Goal: Information Seeking & Learning: Learn about a topic

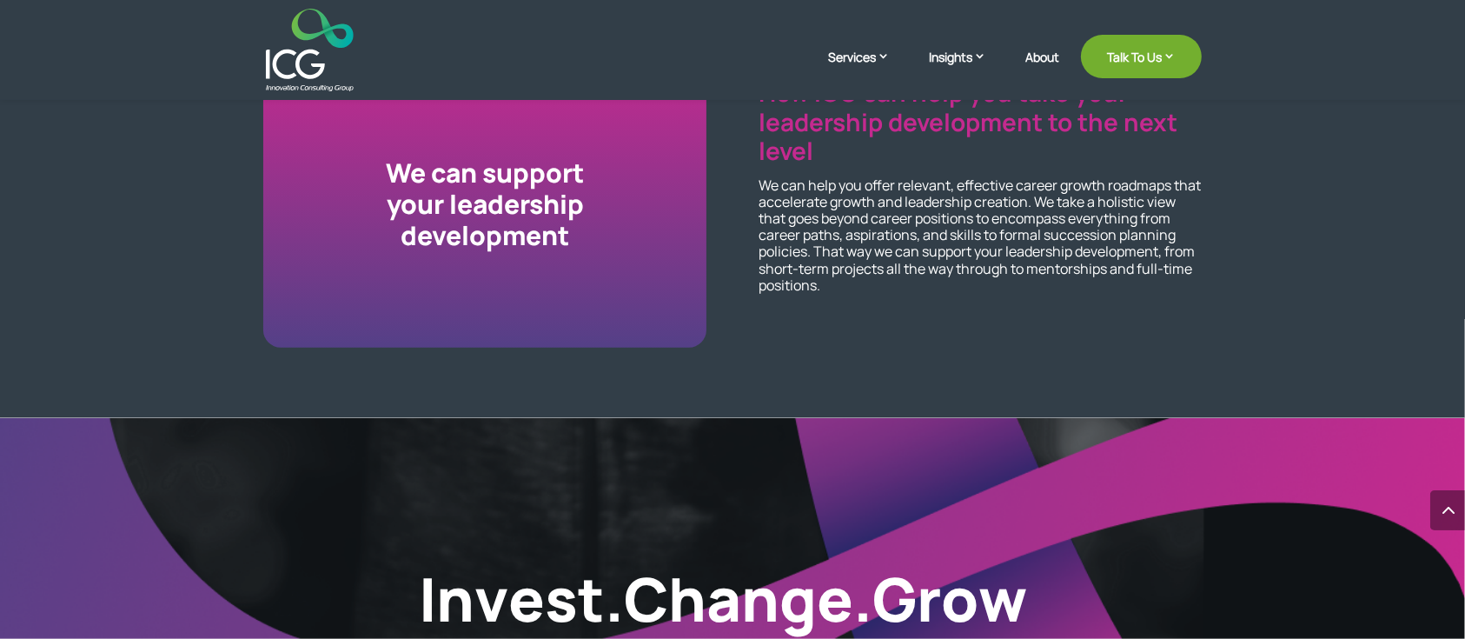
scroll to position [2228, 0]
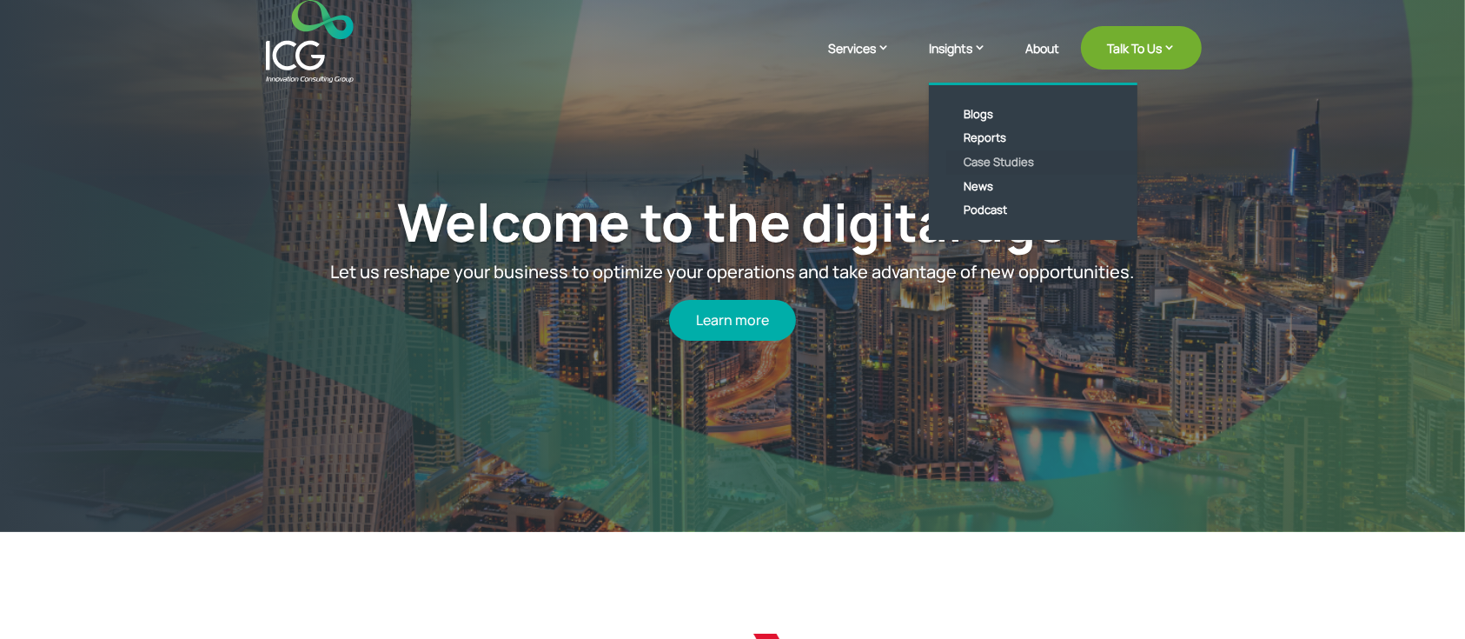
click at [1004, 155] on link "Case Studies" at bounding box center [1047, 162] width 200 height 24
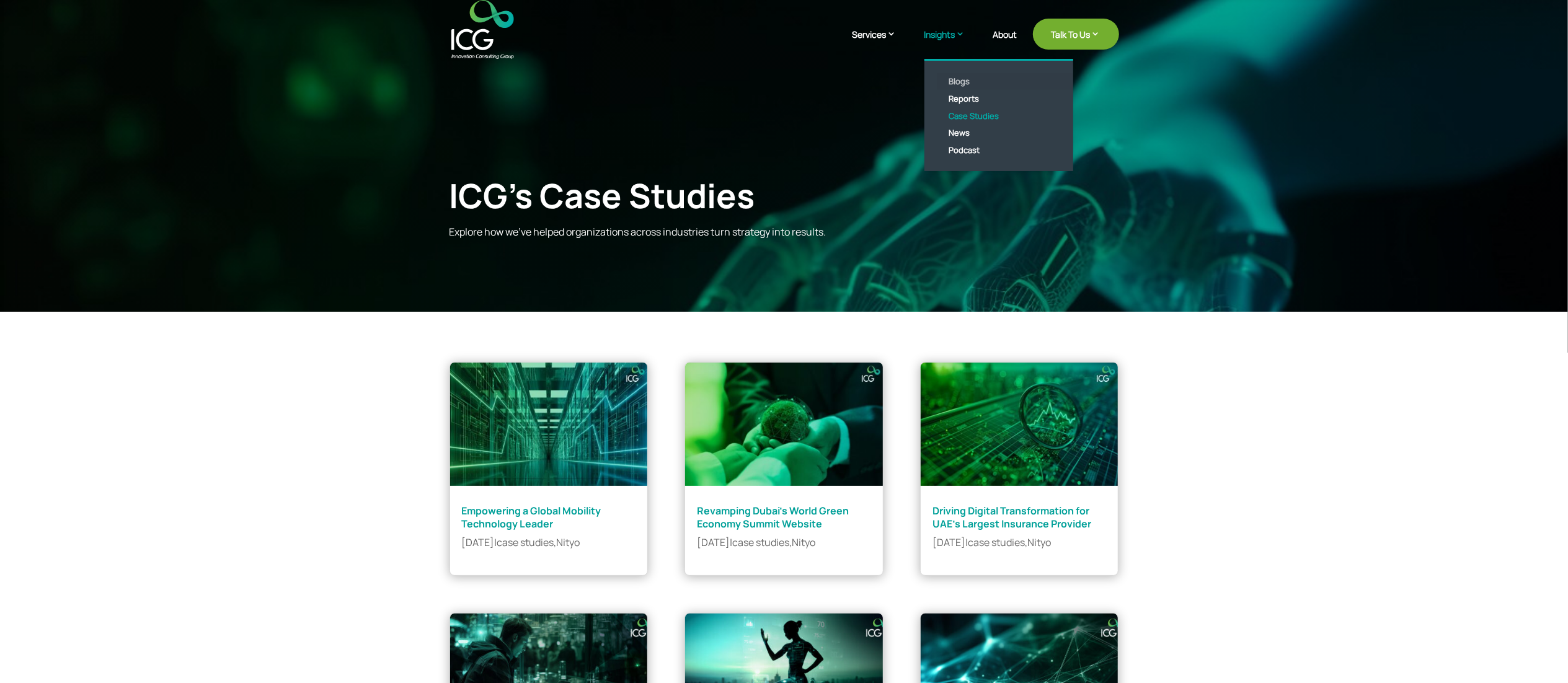
click at [963, 76] on link "Blogs" at bounding box center [1008, 82] width 143 height 17
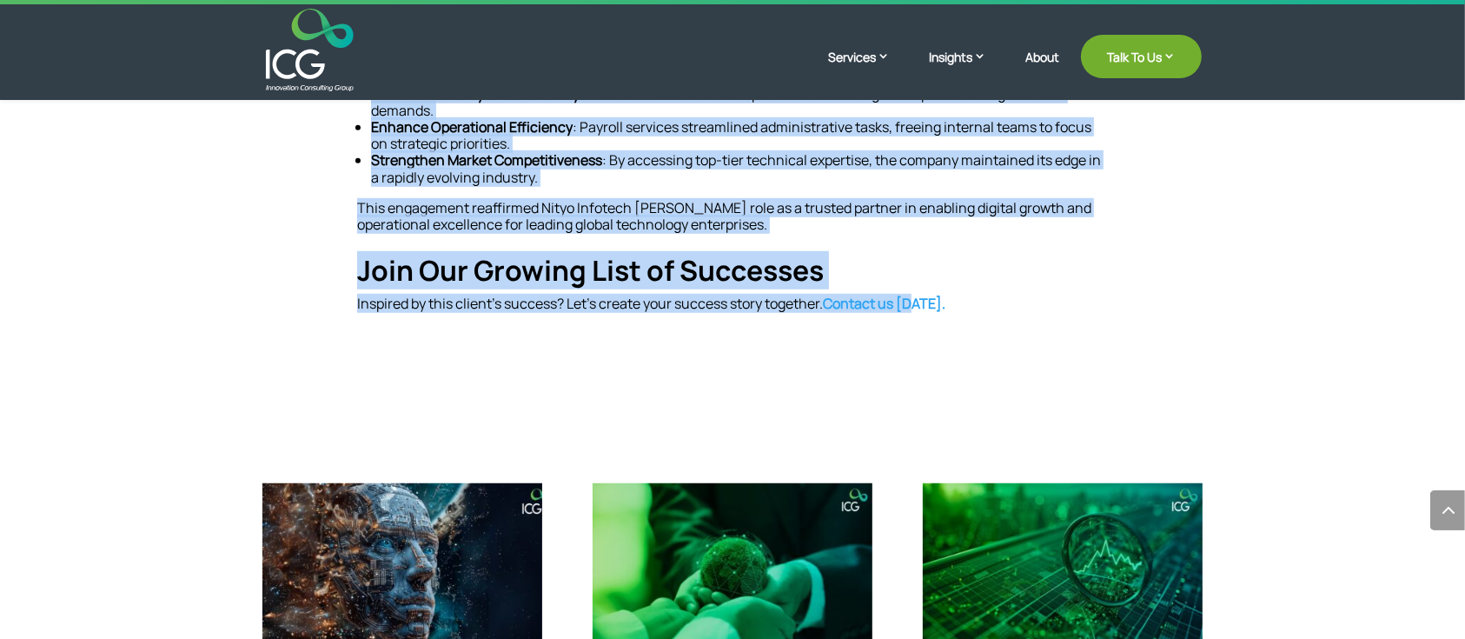
scroll to position [1159, 0]
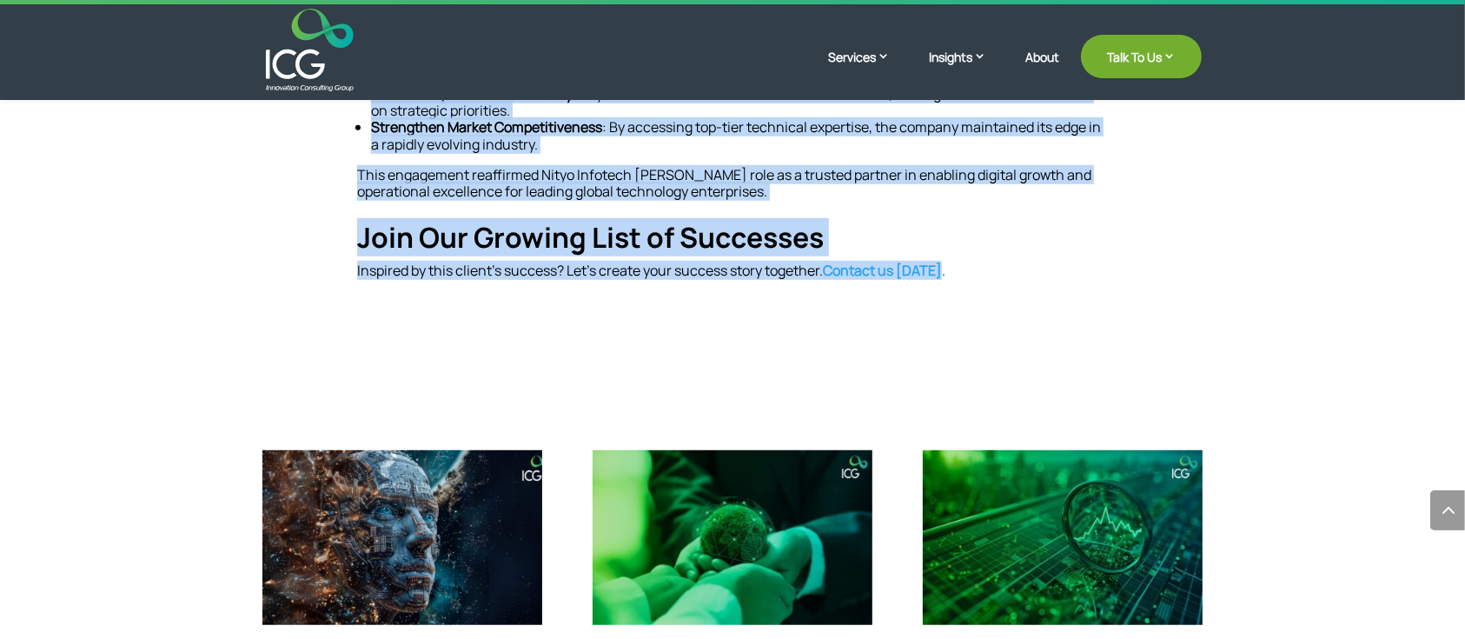
drag, startPoint x: 265, startPoint y: 269, endPoint x: 963, endPoint y: 287, distance: 698.2
click at [963, 287] on div "[DATE] Empowering a Global Mobility Technology Leader Empowering a Global Mobil…" at bounding box center [732, 483] width 1465 height 3285
copy div "Empowering a Global Mobility Technology Leader Empowering a Global Mobility Tec…"
click at [1097, 269] on p "Inspired by this client’s success? Let’s create your success story together. Co…" at bounding box center [732, 270] width 751 height 17
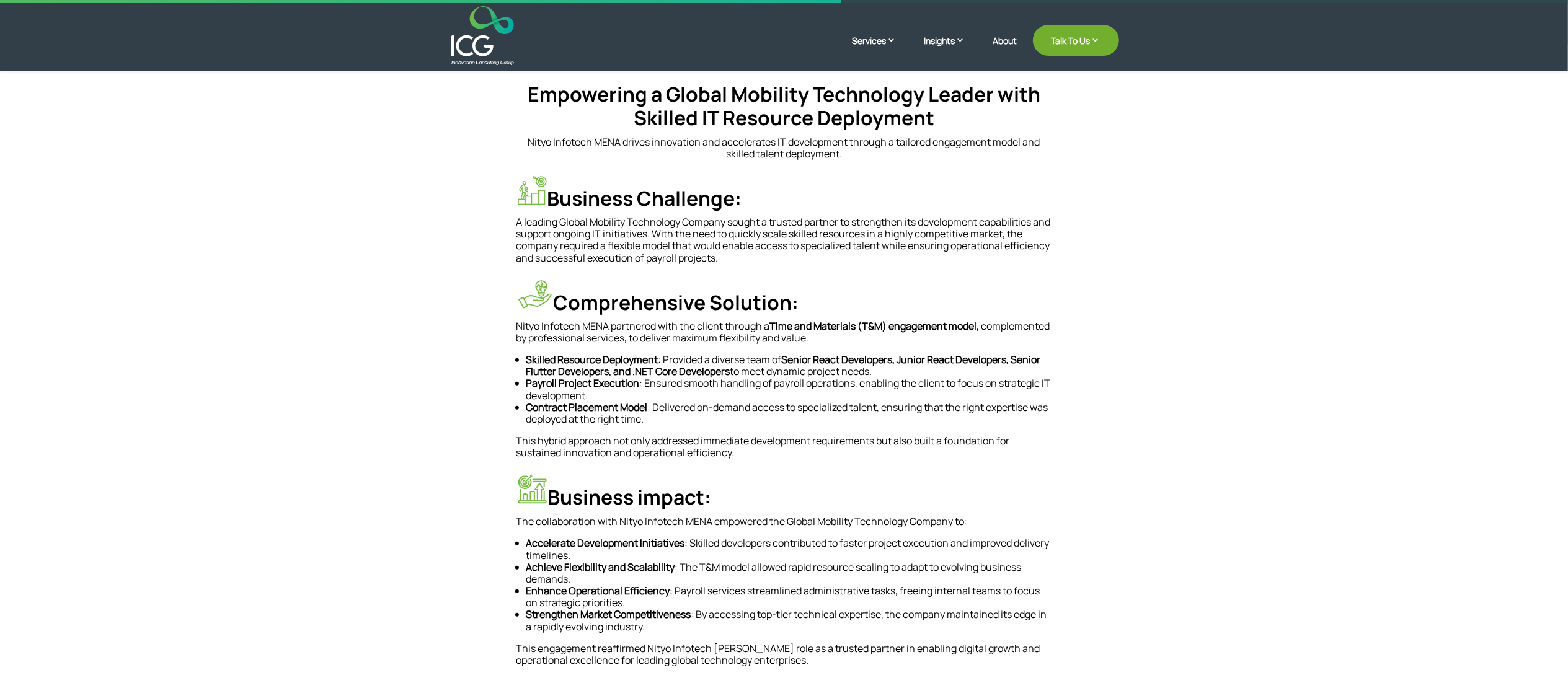
scroll to position [299, 0]
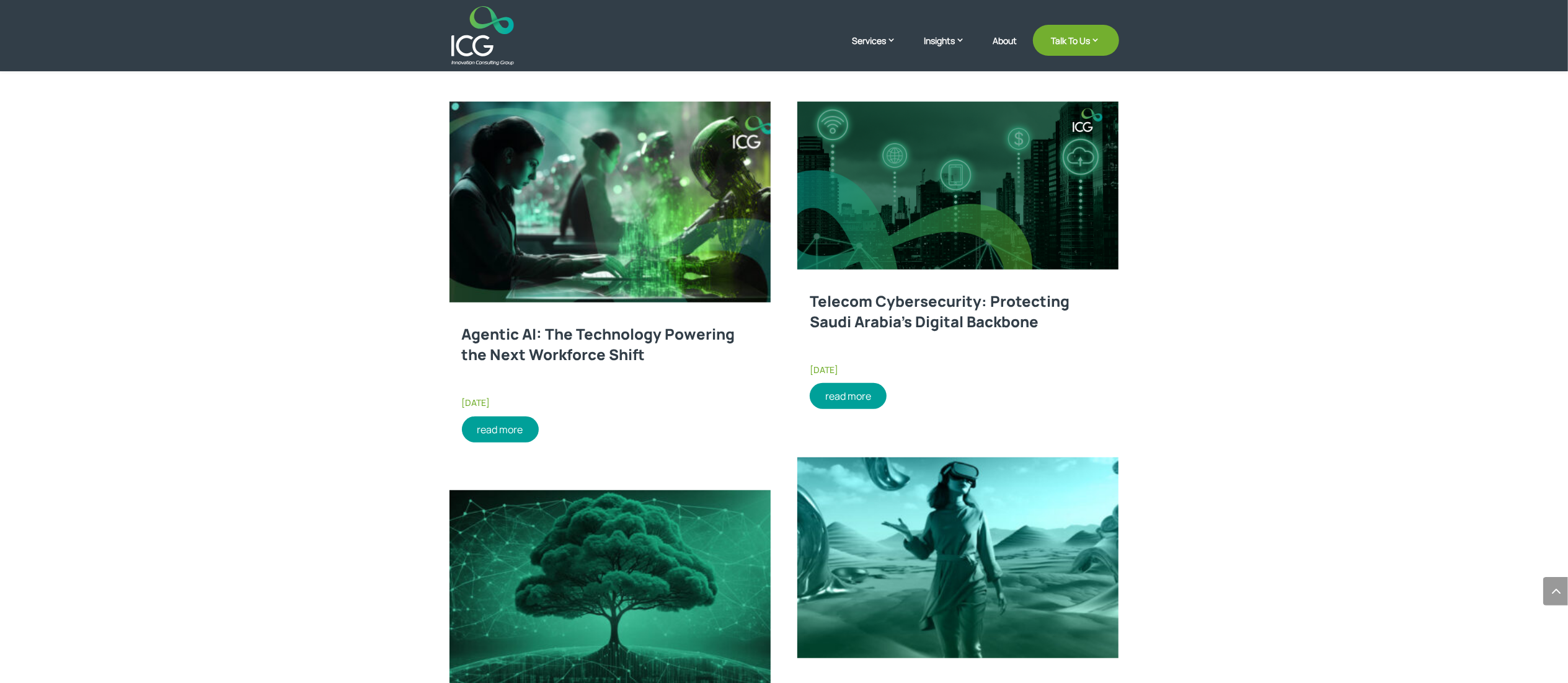
scroll to position [868, 0]
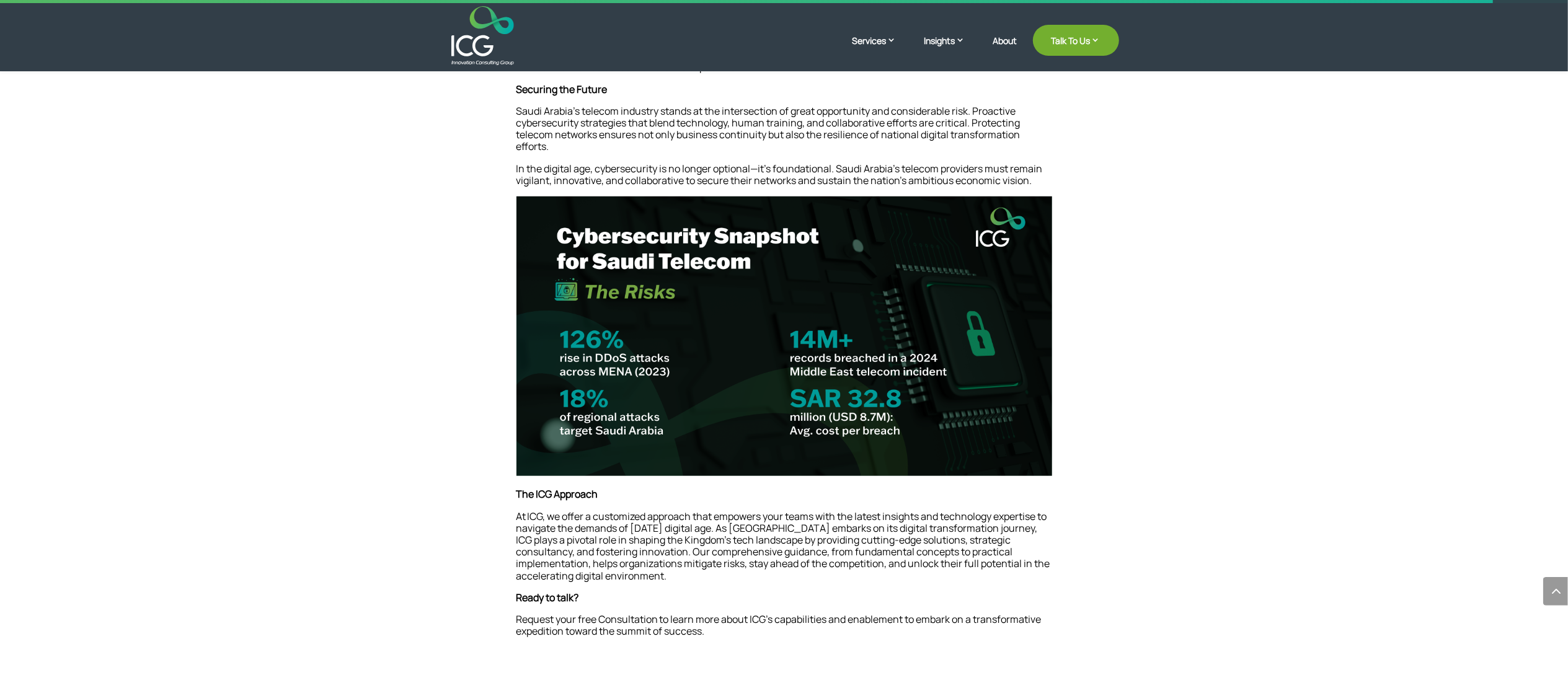
scroll to position [1173, 0]
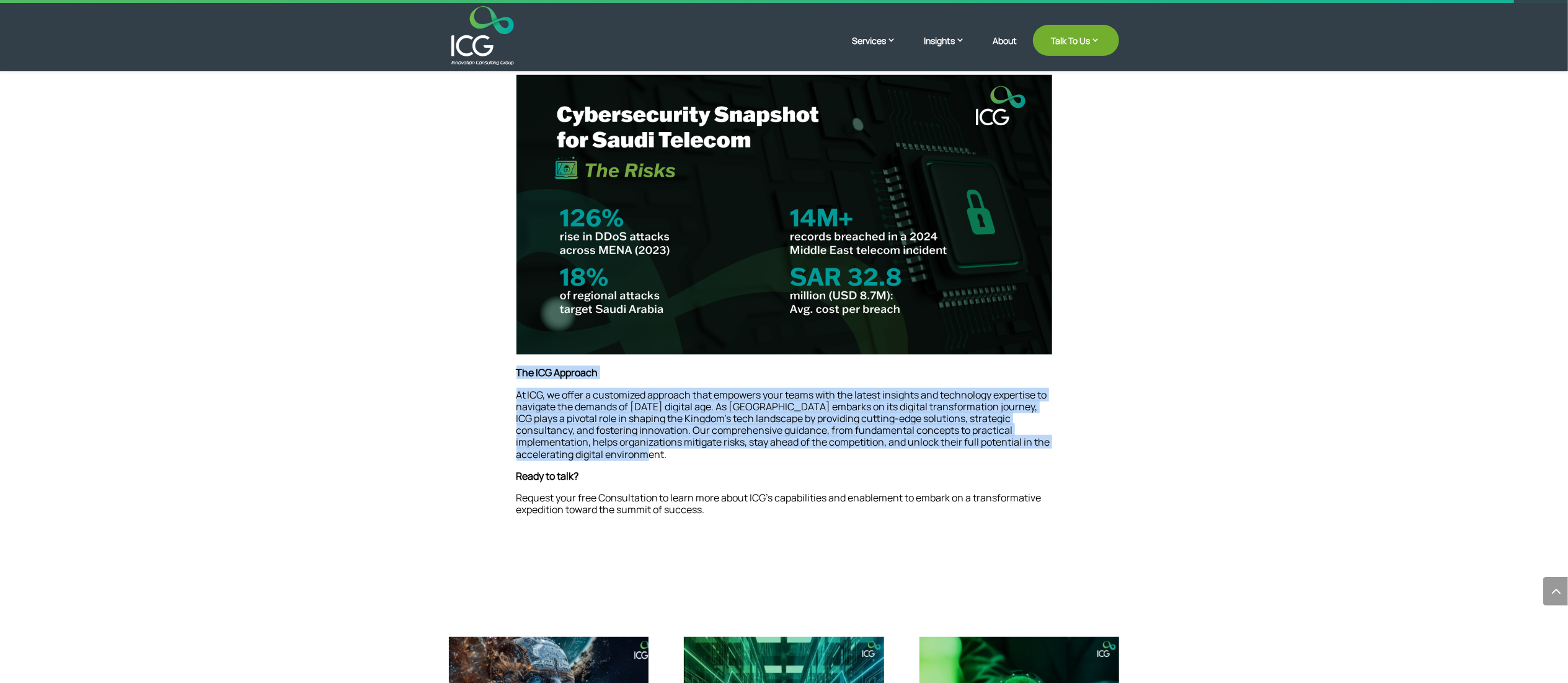
drag, startPoint x: 516, startPoint y: 356, endPoint x: 670, endPoint y: 456, distance: 183.6
copy div "The ICG Approach At ICG, we offer a customized approach that empowers your team…"
